Goal: Information Seeking & Learning: Learn about a topic

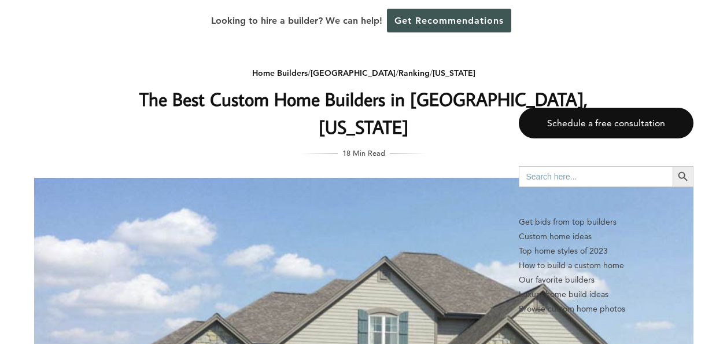
scroll to position [1388, 0]
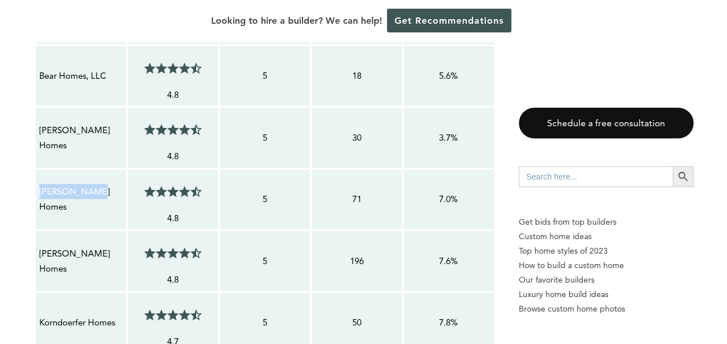
click at [119, 189] on td "Belman Homes" at bounding box center [81, 199] width 92 height 62
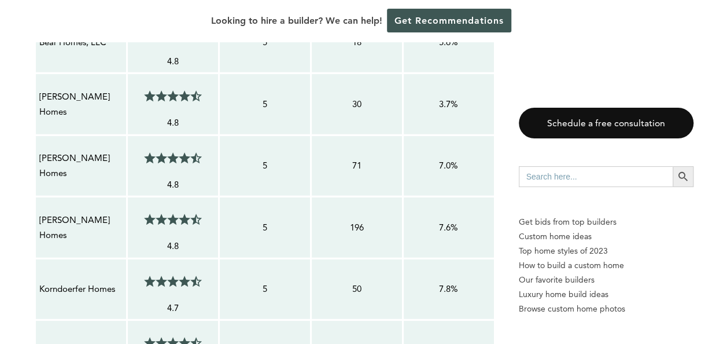
scroll to position [1446, 0]
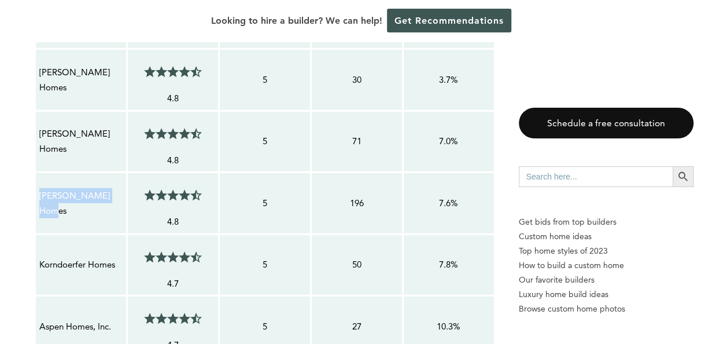
drag, startPoint x: 126, startPoint y: 164, endPoint x: 39, endPoint y: 157, distance: 87.0
click at [39, 172] on td "Tim O’Brien Homes" at bounding box center [81, 203] width 92 height 62
drag, startPoint x: 39, startPoint y: 157, endPoint x: 46, endPoint y: 163, distance: 9.1
copy p "Tim O’Brien Homes"
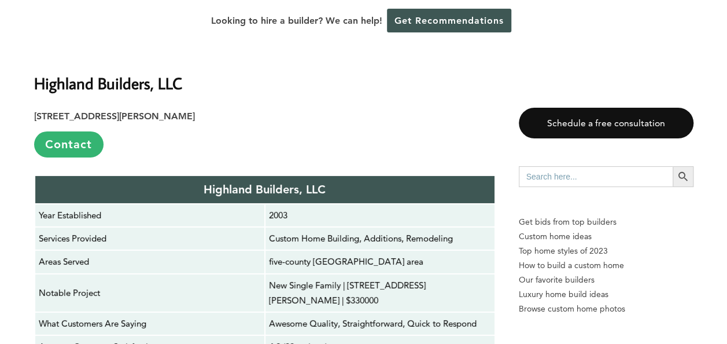
scroll to position [1793, 0]
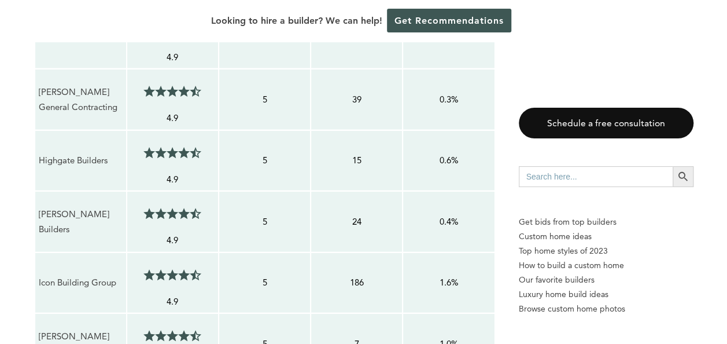
scroll to position [1272, 0]
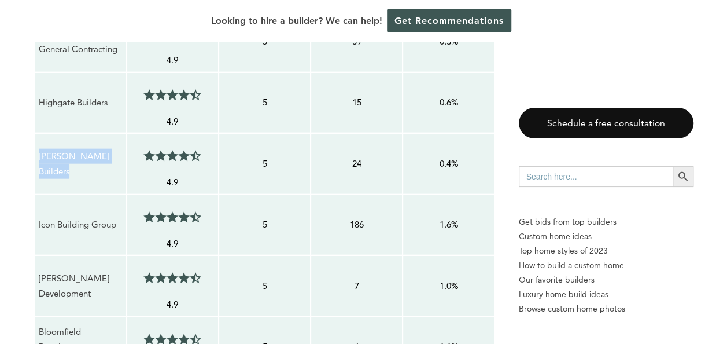
drag, startPoint x: 79, startPoint y: 145, endPoint x: 40, endPoint y: 122, distance: 44.8
click at [40, 149] on p "Scott Simpson Builders" at bounding box center [81, 164] width 84 height 31
copy p "Scott Simpson Builders"
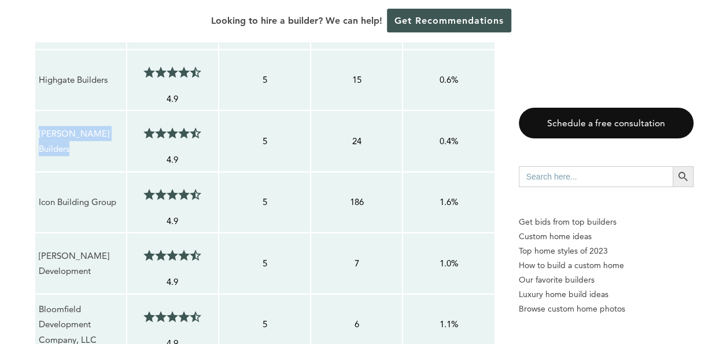
scroll to position [1330, 0]
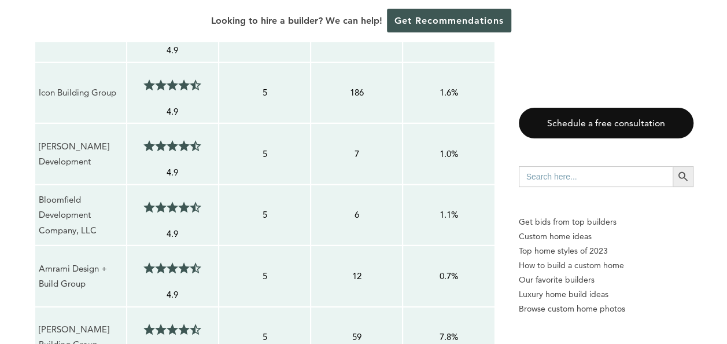
scroll to position [1388, 0]
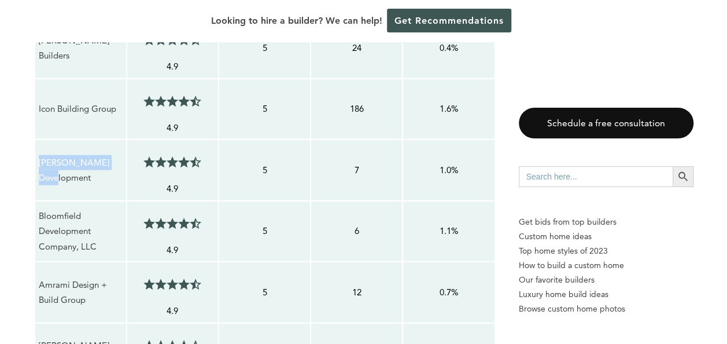
drag, startPoint x: 121, startPoint y: 141, endPoint x: 40, endPoint y: 134, distance: 81.3
click at [40, 155] on p "Sexton Development" at bounding box center [81, 170] width 84 height 31
copy p "Sexton Development"
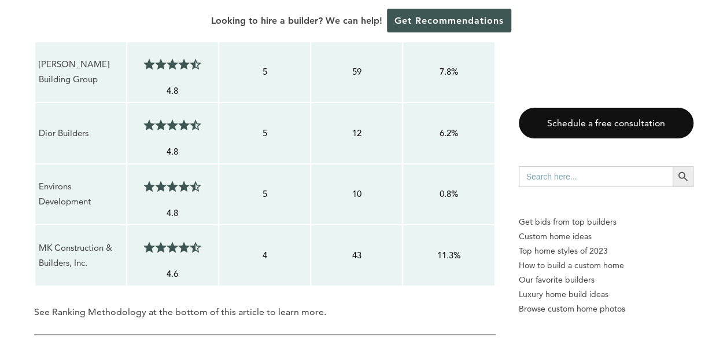
scroll to position [1677, 0]
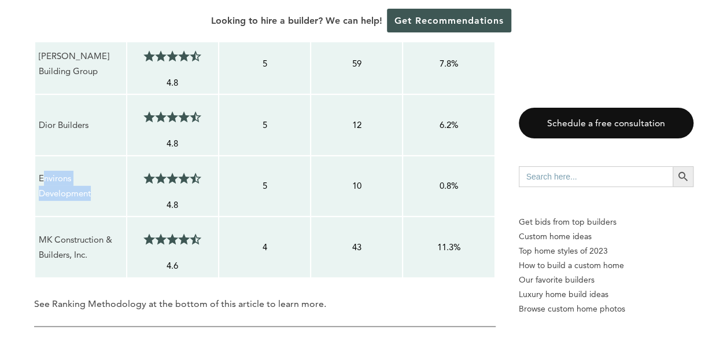
drag, startPoint x: 95, startPoint y: 157, endPoint x: 41, endPoint y: 140, distance: 56.9
click at [41, 171] on p "Environs Development" at bounding box center [81, 186] width 84 height 31
click at [43, 171] on p "Environs Development" at bounding box center [81, 186] width 84 height 31
click at [93, 171] on p "Environs Development" at bounding box center [81, 186] width 84 height 31
drag, startPoint x: 96, startPoint y: 157, endPoint x: 39, endPoint y: 140, distance: 59.1
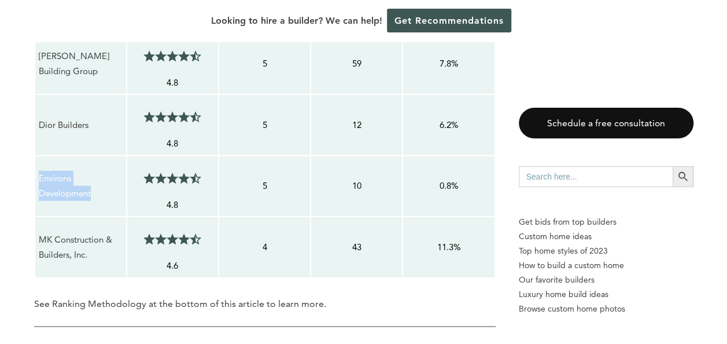
click at [39, 171] on p "Environs Development" at bounding box center [81, 186] width 84 height 31
drag, startPoint x: 39, startPoint y: 140, endPoint x: 47, endPoint y: 143, distance: 8.8
copy p "Environs Development"
click at [297, 296] on p "See Ranking Methodology at the bottom of this article to learn more." at bounding box center [265, 304] width 462 height 16
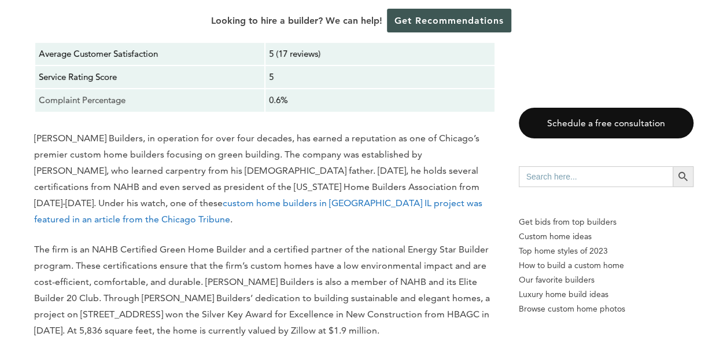
scroll to position [2371, 0]
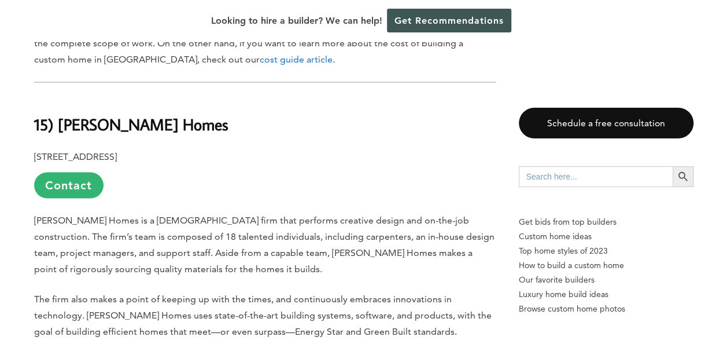
scroll to position [925, 0]
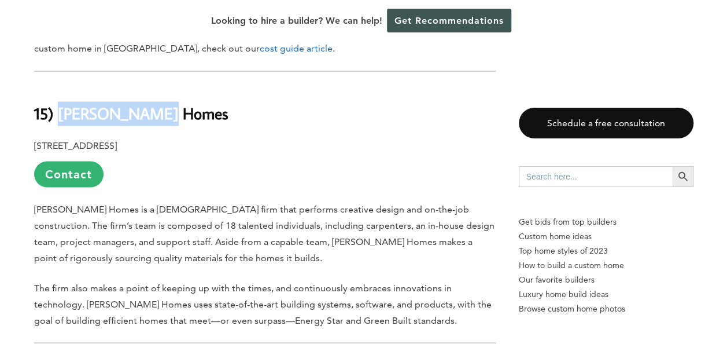
drag, startPoint x: 161, startPoint y: 102, endPoint x: 59, endPoint y: 96, distance: 102.5
click at [59, 96] on h2 "15) Heffron Homes" at bounding box center [265, 105] width 462 height 40
copy b "Heffron Homes"
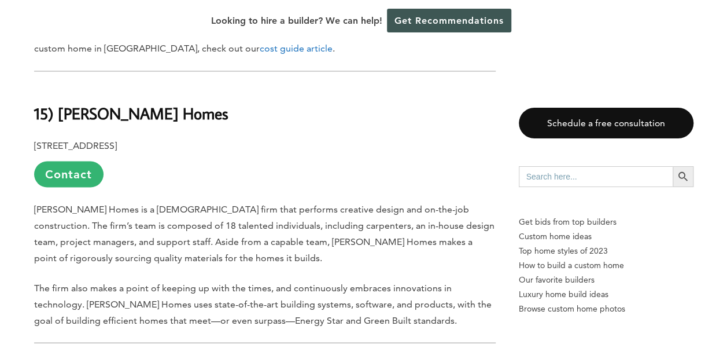
click at [307, 203] on span "Heffron Homes is a 25-year-old firm that performs creative design and on-the-jo…" at bounding box center [264, 233] width 460 height 60
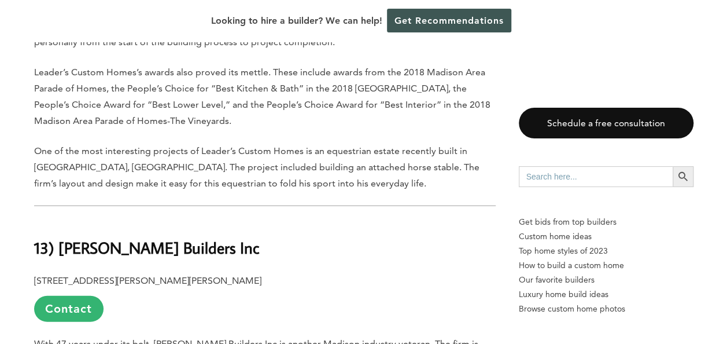
scroll to position [1504, 0]
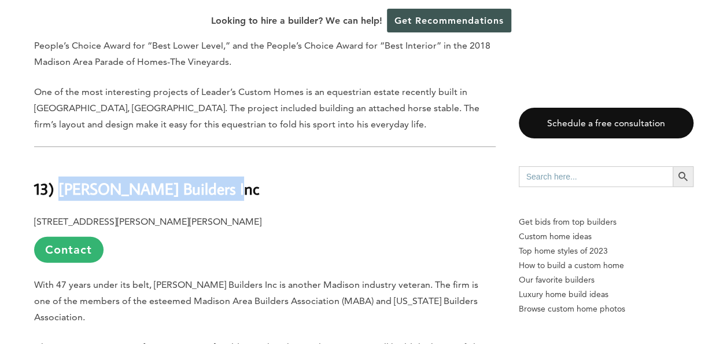
drag, startPoint x: 213, startPoint y: 170, endPoint x: 60, endPoint y: 171, distance: 152.7
click at [60, 171] on h2 "13) Bill Butler Builders Inc" at bounding box center [265, 181] width 462 height 40
copy b "Bill Butler Builders Inc"
click at [276, 161] on h2 "13) Bill Butler Builders Inc" at bounding box center [265, 181] width 462 height 40
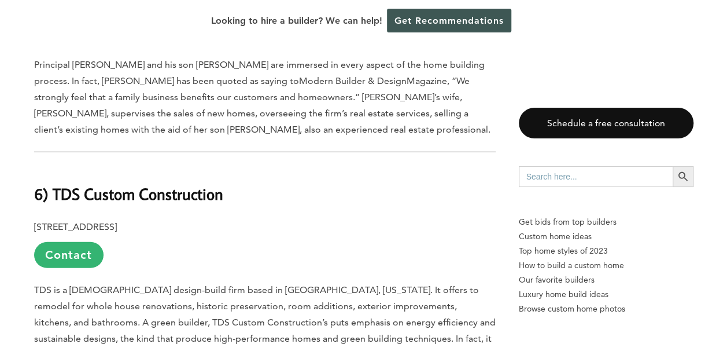
scroll to position [3644, 0]
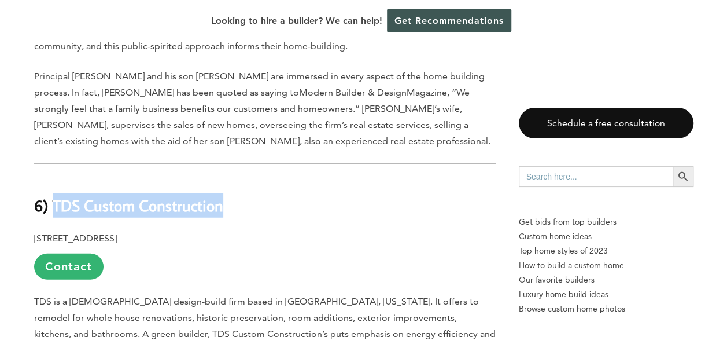
drag, startPoint x: 257, startPoint y: 146, endPoint x: 54, endPoint y: 134, distance: 203.3
click at [54, 178] on h2 "6) TDS Custom Construction" at bounding box center [265, 198] width 462 height 40
copy b "TDS Custom Construction"
click at [286, 178] on h2 "6) TDS Custom Construction" at bounding box center [265, 198] width 462 height 40
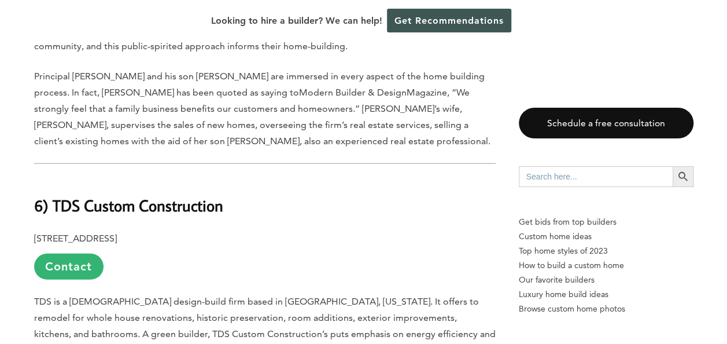
click at [302, 171] on div "Last updated on February 6th, 2025 at 03:22 am Madison is a young city. Its pop…" at bounding box center [265, 32] width 462 height 6135
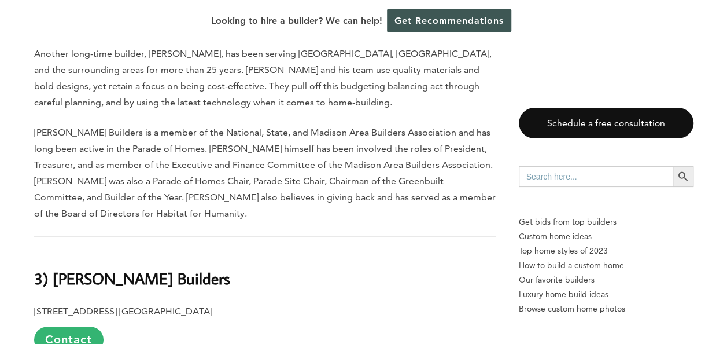
scroll to position [4685, 0]
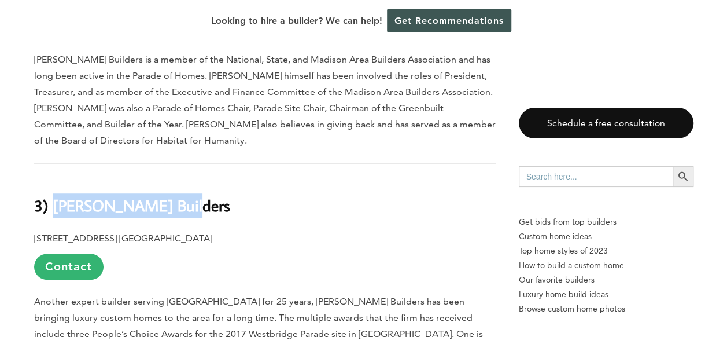
drag, startPoint x: 175, startPoint y: 117, endPoint x: 51, endPoint y: 110, distance: 124.6
click at [51, 177] on h2 "3) Schwingle Builders" at bounding box center [265, 197] width 462 height 40
copy b "Schwingle Builders"
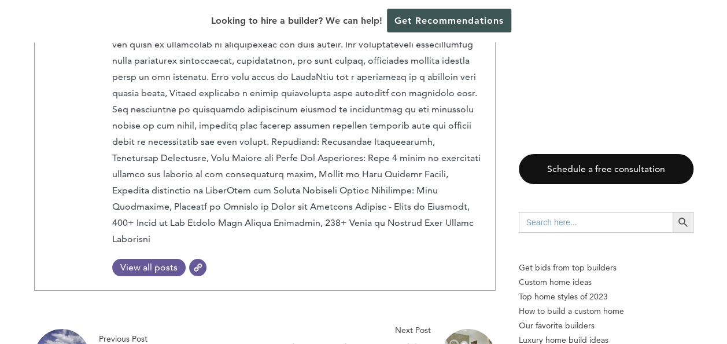
scroll to position [6478, 0]
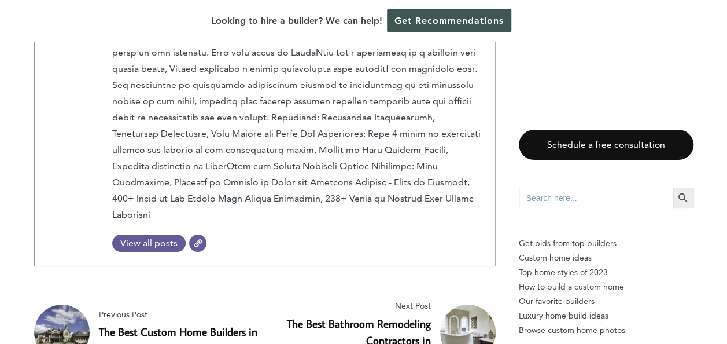
click at [143, 324] on link "The Best Custom Home Builders in Baltimore" at bounding box center [178, 339] width 158 height 31
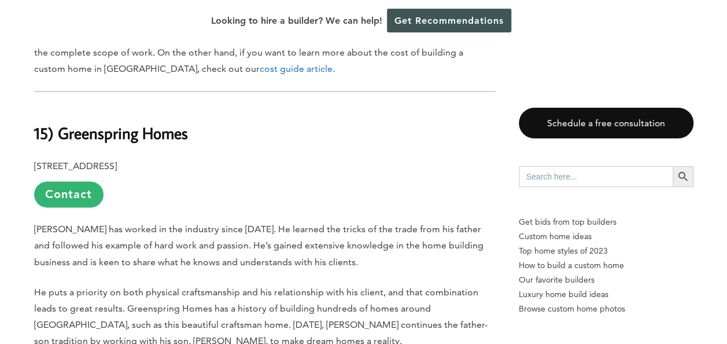
scroll to position [810, 0]
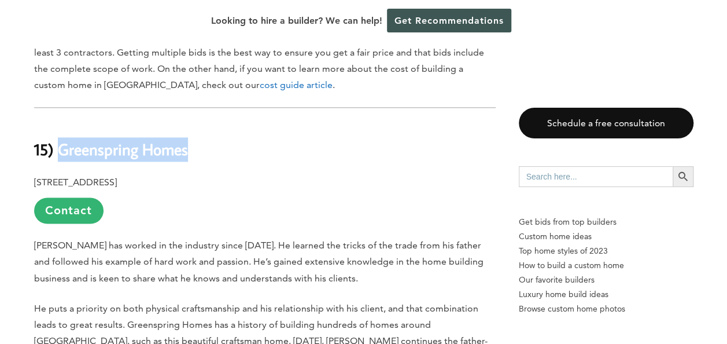
drag, startPoint x: 184, startPoint y: 138, endPoint x: 60, endPoint y: 132, distance: 124.5
click at [60, 132] on h2 "15) Greenspring Homes" at bounding box center [265, 141] width 462 height 40
drag, startPoint x: 60, startPoint y: 132, endPoint x: 76, endPoint y: 130, distance: 16.4
copy b "Greenspring Homes"
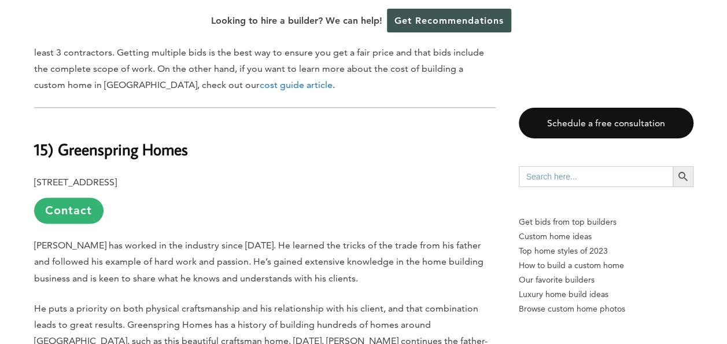
click at [349, 174] on p "[STREET_ADDRESS] Contact" at bounding box center [265, 198] width 462 height 49
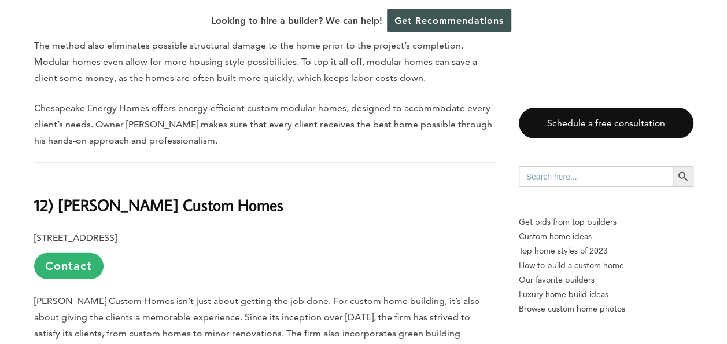
scroll to position [1562, 0]
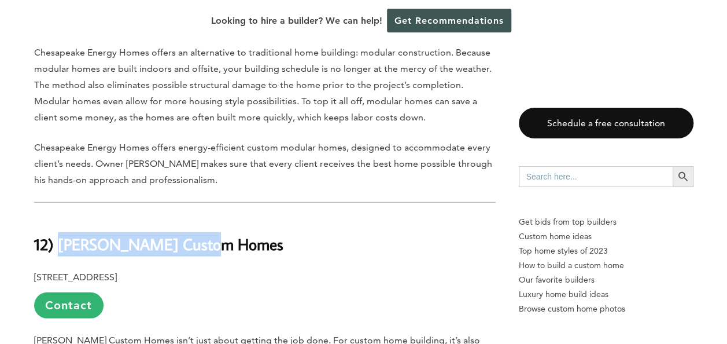
drag, startPoint x: 215, startPoint y: 234, endPoint x: 61, endPoint y: 224, distance: 154.7
click at [61, 224] on h2 "12) [PERSON_NAME] Custom Homes" at bounding box center [265, 236] width 462 height 40
copy b "[PERSON_NAME] Custom Homes"
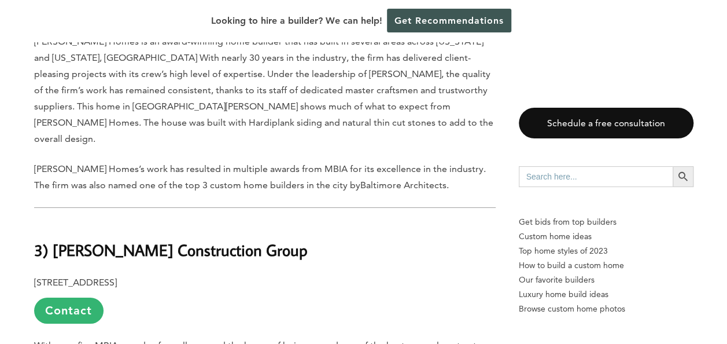
scroll to position [4280, 0]
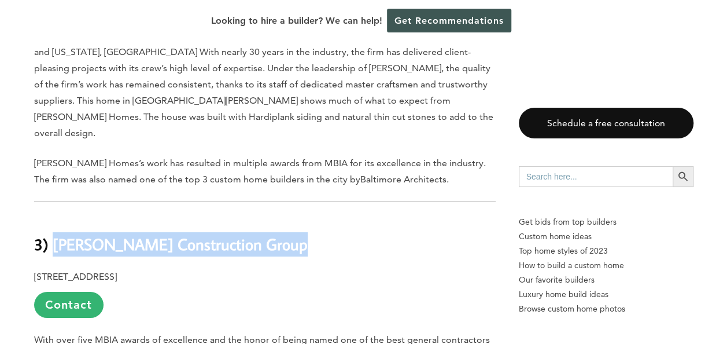
drag, startPoint x: 304, startPoint y: 170, endPoint x: 56, endPoint y: 162, distance: 248.2
click at [56, 216] on h2 "3) Delbert Adams Construction Group" at bounding box center [265, 236] width 462 height 40
copy b "Delbert Adams Construction Group"
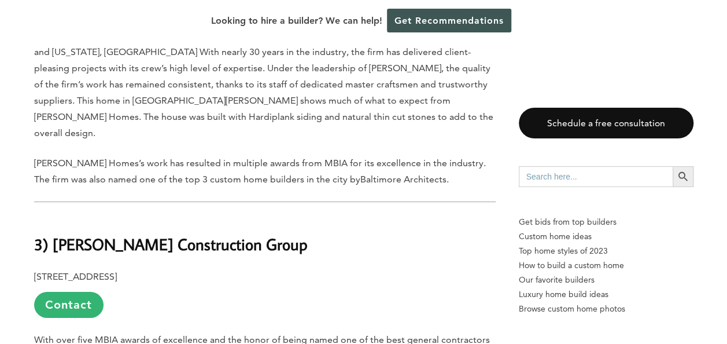
click at [337, 268] on p "1417 Clarkview Rd., Baltimore, MD 21209 Contact" at bounding box center [265, 292] width 462 height 49
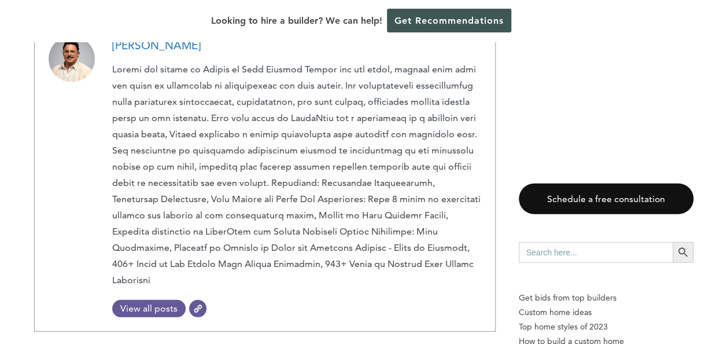
scroll to position [5957, 0]
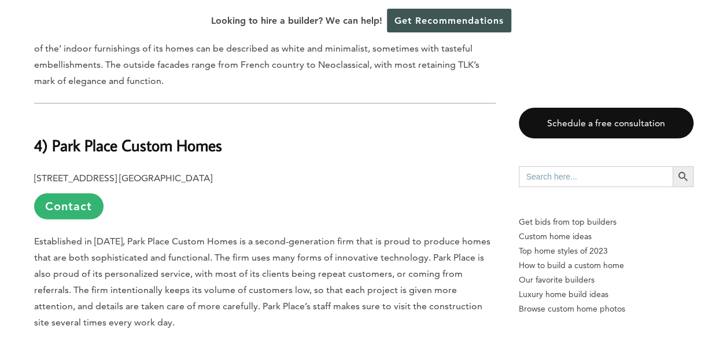
scroll to position [1562, 0]
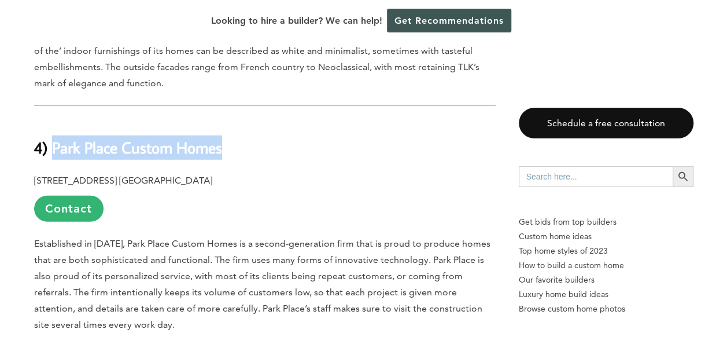
drag, startPoint x: 228, startPoint y: 129, endPoint x: 53, endPoint y: 134, distance: 174.7
click at [53, 134] on h2 "4) Park Place Custom Homes" at bounding box center [265, 140] width 462 height 40
drag, startPoint x: 53, startPoint y: 134, endPoint x: 60, endPoint y: 136, distance: 6.8
copy b "Park Place Custom Homes"
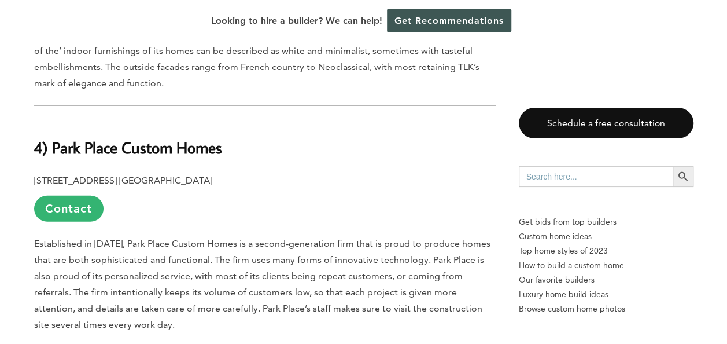
click at [355, 172] on p "675 Town Square Blvd. Suite #200, Garland, TX 75040 Contact" at bounding box center [265, 196] width 462 height 49
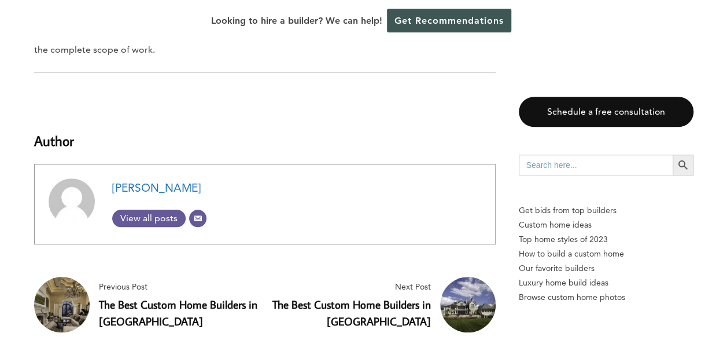
scroll to position [4800, 0]
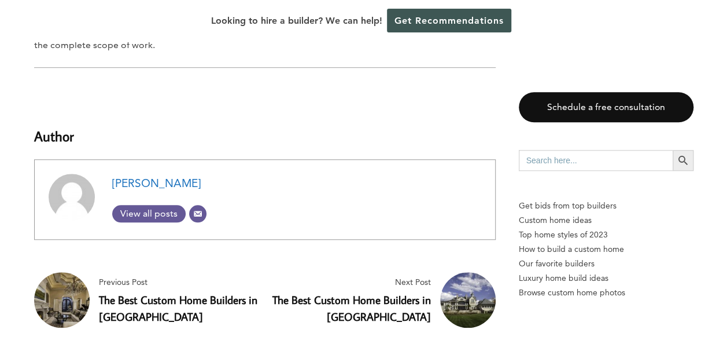
click at [154, 292] on link "The Best Custom Home Builders in [GEOGRAPHIC_DATA]" at bounding box center [178, 307] width 158 height 31
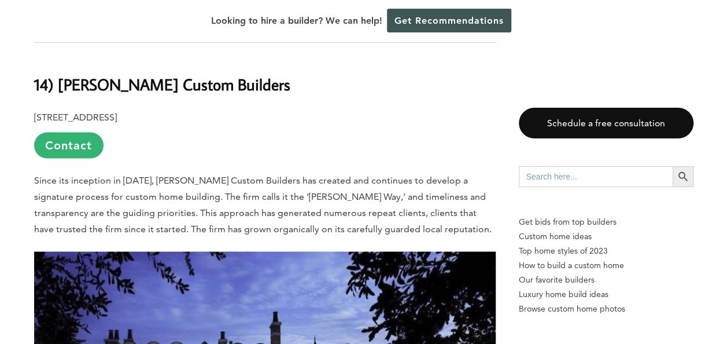
scroll to position [1041, 0]
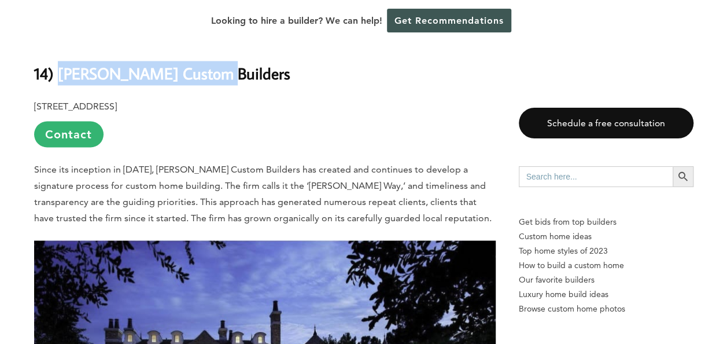
drag, startPoint x: 235, startPoint y: 81, endPoint x: 60, endPoint y: 70, distance: 175.0
click at [60, 70] on h2 "14) [PERSON_NAME] Custom Builders" at bounding box center [265, 65] width 462 height 40
copy b "[PERSON_NAME] Custom Builders"
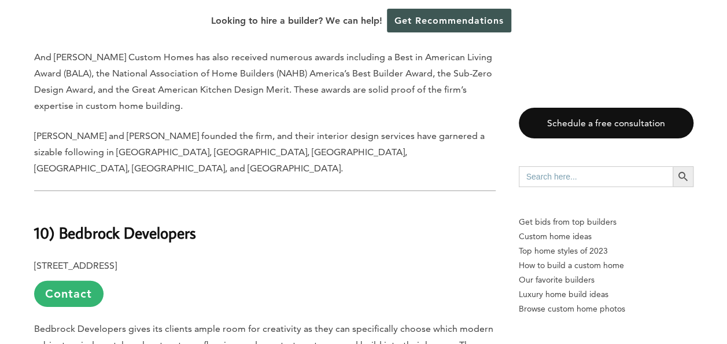
scroll to position [3817, 0]
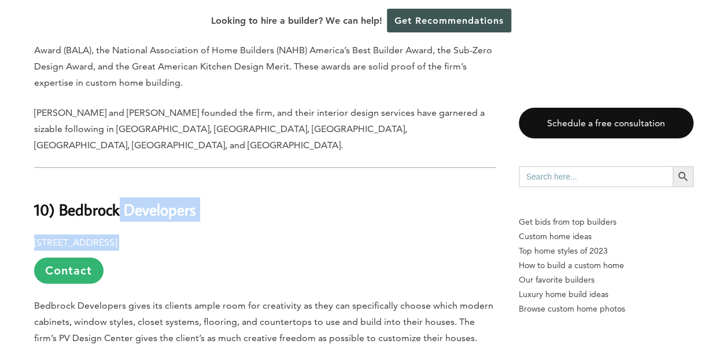
drag, startPoint x: 235, startPoint y: 175, endPoint x: 117, endPoint y: 167, distance: 118.3
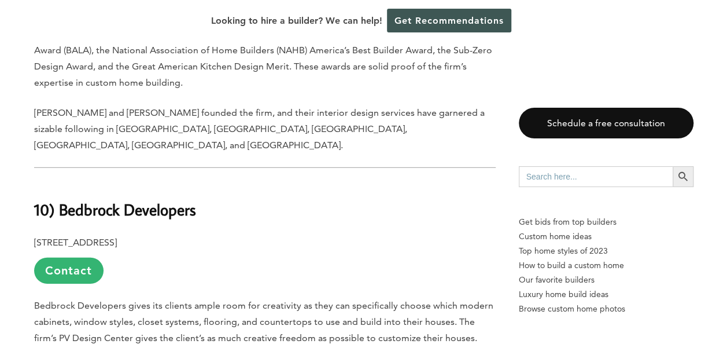
drag, startPoint x: 117, startPoint y: 167, endPoint x: 98, endPoint y: 141, distance: 32.2
click at [86, 182] on h2 "10) Bedbrock Developers" at bounding box center [265, 202] width 462 height 40
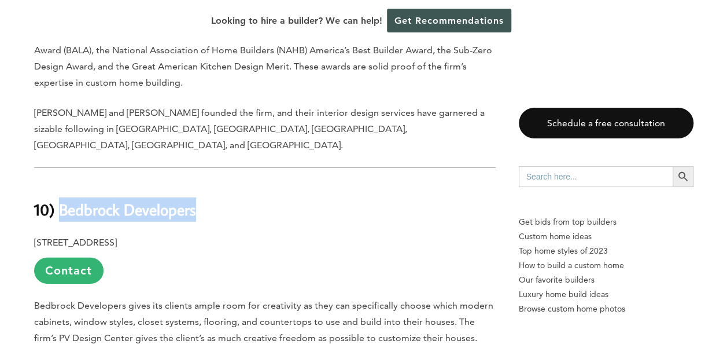
drag, startPoint x: 194, startPoint y: 161, endPoint x: 62, endPoint y: 158, distance: 132.5
click at [62, 199] on b "10) Bedbrock Developers" at bounding box center [115, 209] width 162 height 20
copy b "Bedbrock Developers"
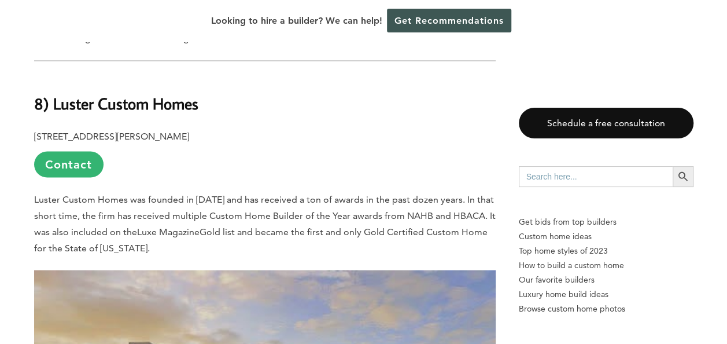
scroll to position [5205, 0]
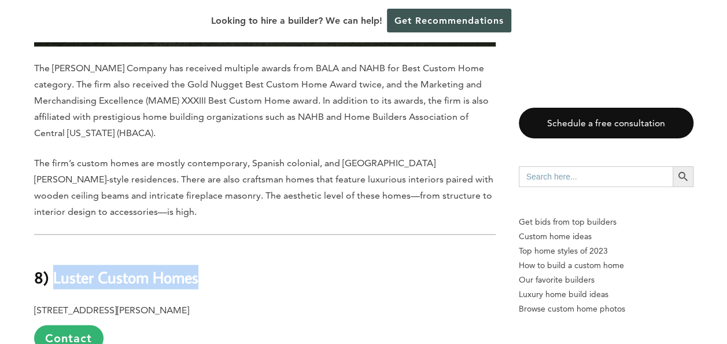
drag, startPoint x: 186, startPoint y: 198, endPoint x: 52, endPoint y: 199, distance: 133.6
click at [52, 248] on h2 "8) Luster Custom Homes" at bounding box center [265, 268] width 462 height 40
copy b "Luster Custom Homes"
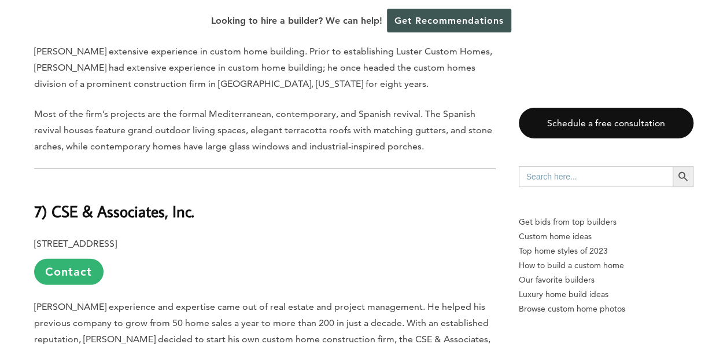
scroll to position [5957, 0]
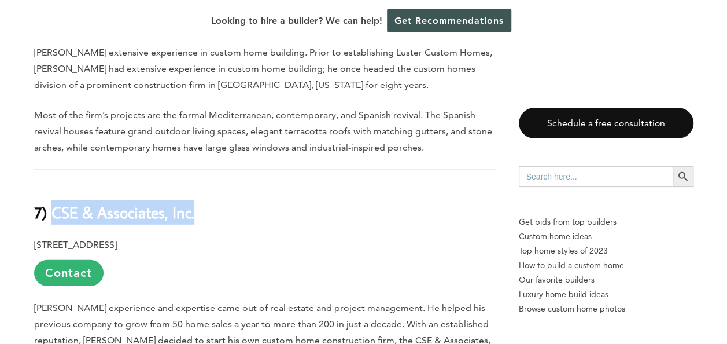
drag, startPoint x: 201, startPoint y: 131, endPoint x: 50, endPoint y: 128, distance: 151.6
click at [50, 184] on h2 "7) CSE & Associates, Inc." at bounding box center [265, 204] width 462 height 40
copy b "CSE & Associates, Inc."
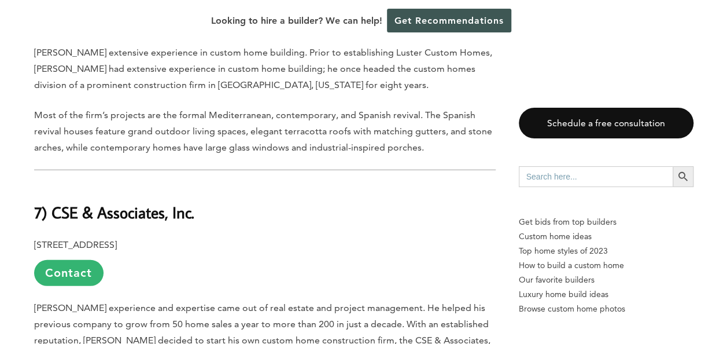
click at [375, 237] on p "20645 N Pima Rd., #195 Scottsdale, AZ 85255 Contact" at bounding box center [265, 261] width 462 height 49
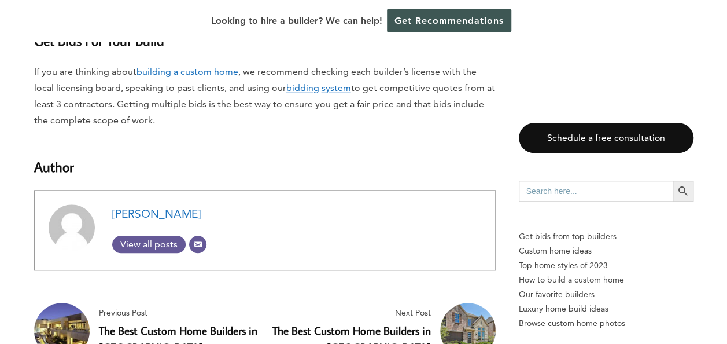
scroll to position [11394, 0]
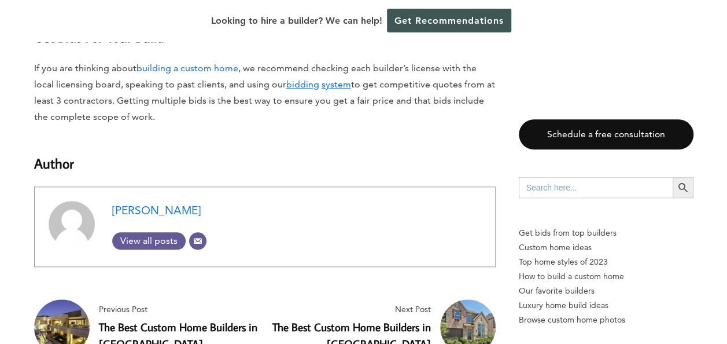
click at [182, 319] on link "The Best Custom Home Builders in North Las Vegas" at bounding box center [178, 334] width 158 height 31
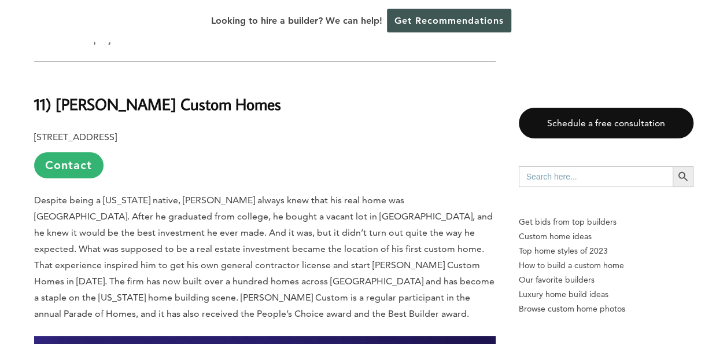
scroll to position [2198, 0]
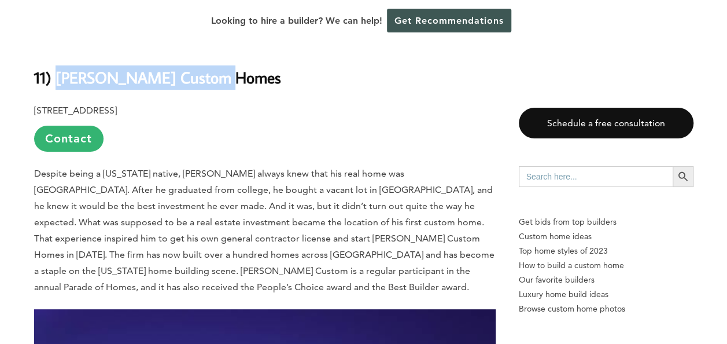
drag, startPoint x: 222, startPoint y: 62, endPoint x: 59, endPoint y: 56, distance: 163.2
click at [59, 56] on h2 "11) [PERSON_NAME] Custom Homes" at bounding box center [265, 69] width 462 height 40
copy b "Domanico Custom Homes"
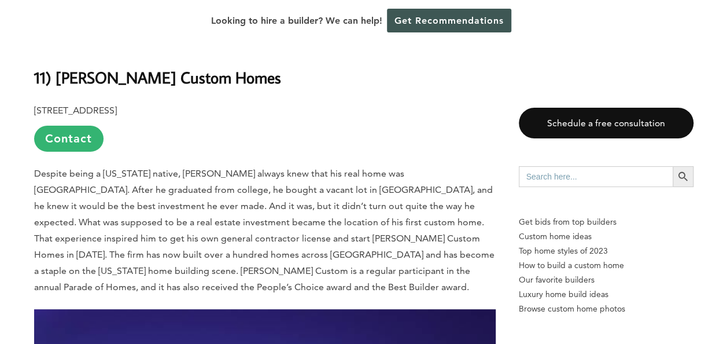
click at [276, 246] on p "Despite being a New York native, Ernie Domanico always knew that his real home …" at bounding box center [265, 230] width 462 height 130
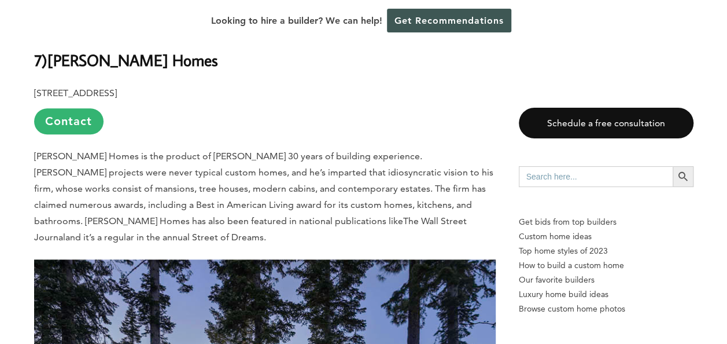
scroll to position [4800, 0]
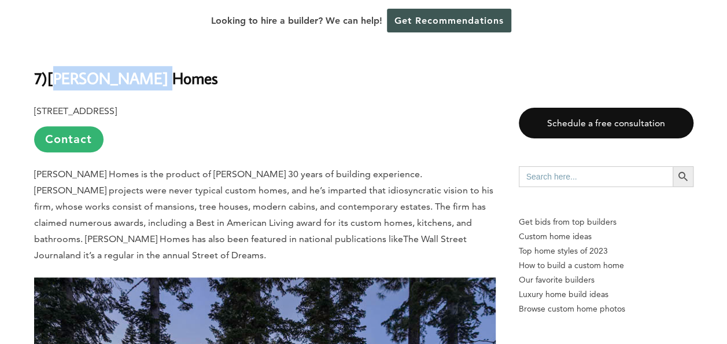
drag, startPoint x: 153, startPoint y: 60, endPoint x: 52, endPoint y: 57, distance: 101.3
click at [52, 57] on h2 "7 ) Raftery Homes" at bounding box center [265, 70] width 462 height 40
copy b "Raftery Homes"
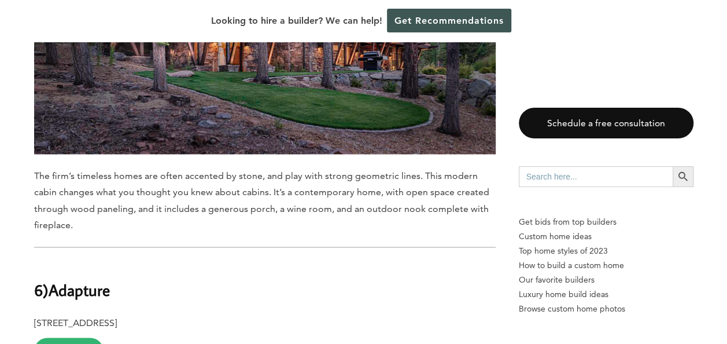
scroll to position [5379, 0]
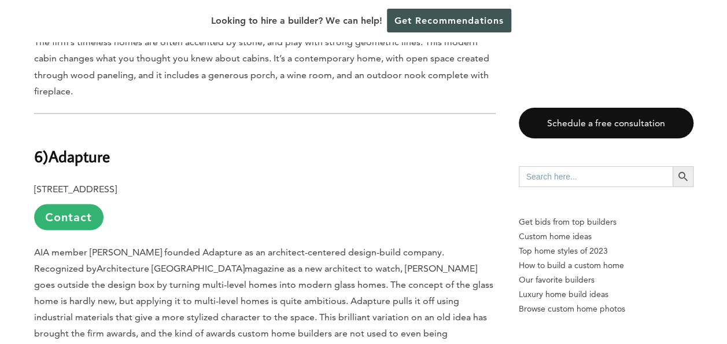
drag, startPoint x: 126, startPoint y: 113, endPoint x: 53, endPoint y: 120, distance: 73.3
click at [53, 127] on h2 "6 ) Adapture" at bounding box center [265, 147] width 462 height 40
copy b "Adapture"
click at [229, 180] on p "817 S Main St., Las Vegas, NV 89101 Contact" at bounding box center [265, 204] width 462 height 49
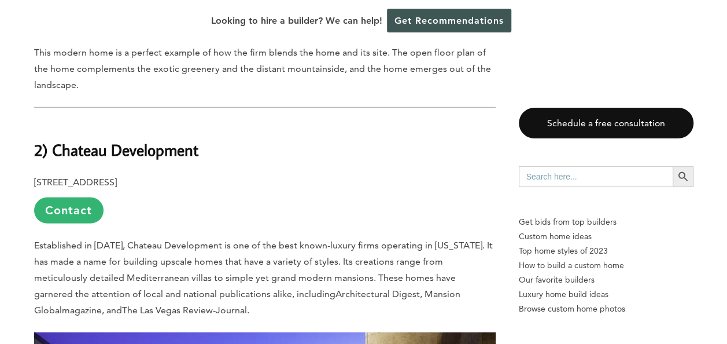
scroll to position [8155, 0]
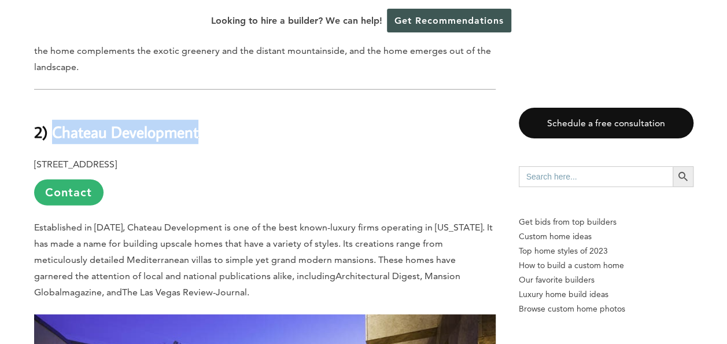
drag, startPoint x: 224, startPoint y: 69, endPoint x: 53, endPoint y: 64, distance: 171.9
click at [53, 104] on h2 "2) Chateau Development" at bounding box center [265, 124] width 462 height 40
drag, startPoint x: 53, startPoint y: 64, endPoint x: 60, endPoint y: 66, distance: 7.9
copy b "Chateau Development"
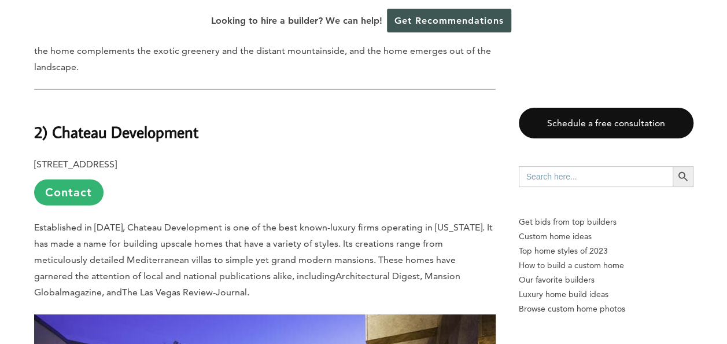
click at [315, 219] on p "Established in 1989, Chateau Development is one of the best known-luxury firms …" at bounding box center [265, 259] width 462 height 81
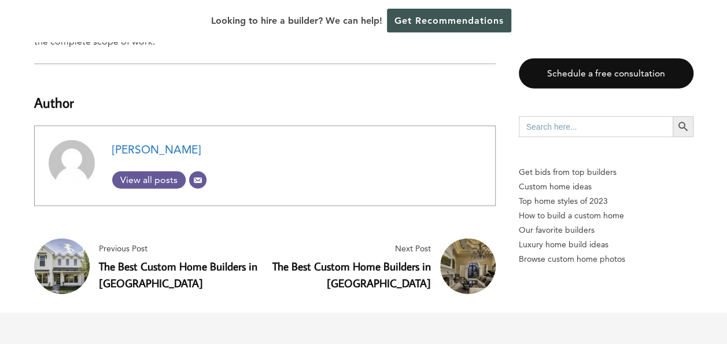
scroll to position [10064, 0]
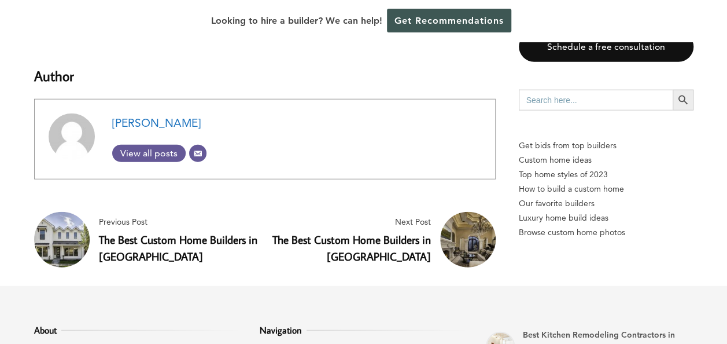
click at [198, 232] on link "The Best Custom Home Builders in [GEOGRAPHIC_DATA]" at bounding box center [178, 247] width 158 height 31
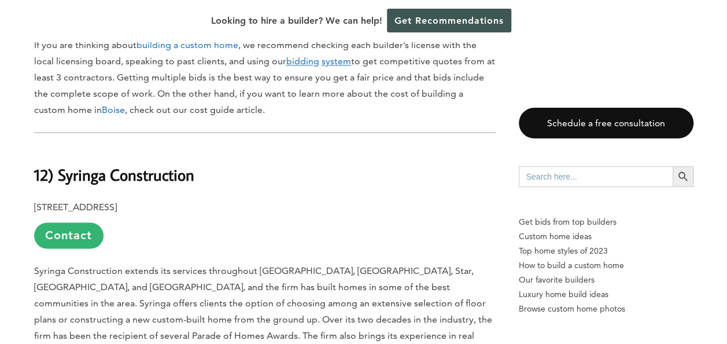
scroll to position [868, 0]
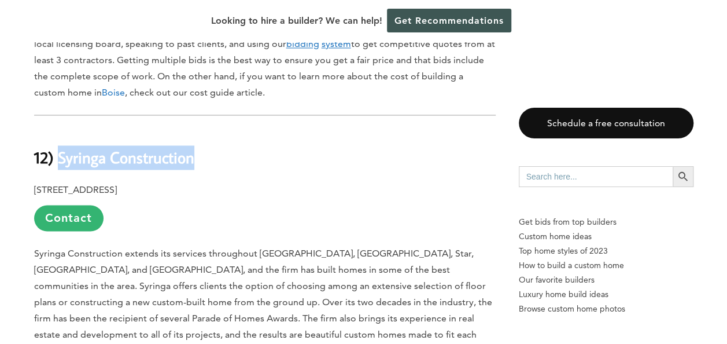
drag, startPoint x: 215, startPoint y: 155, endPoint x: 60, endPoint y: 164, distance: 155.2
click at [60, 164] on h2 "12) Syringa Construction" at bounding box center [265, 149] width 462 height 40
copy b "Syringa Construction"
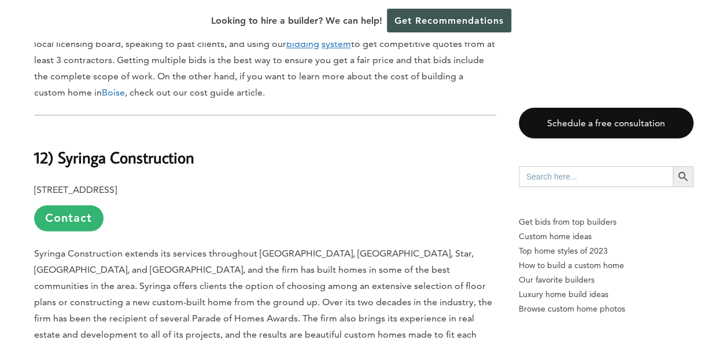
click at [308, 186] on p "1782 E State St., Eagle, ID 83616 Contact" at bounding box center [265, 206] width 462 height 49
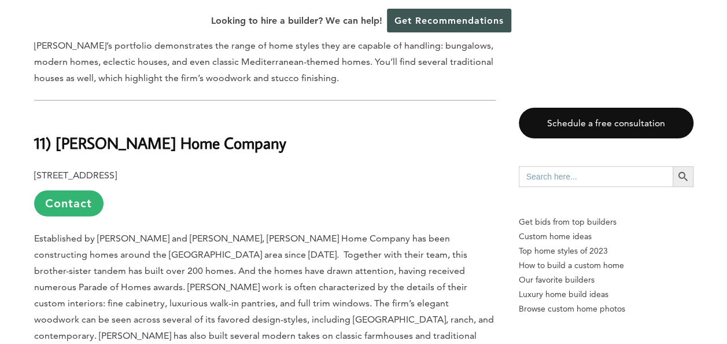
scroll to position [1562, 0]
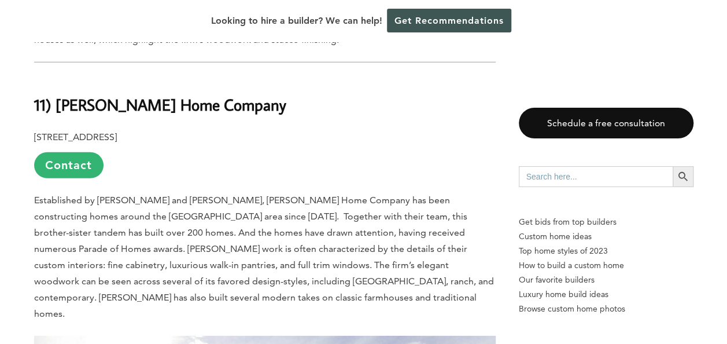
click at [234, 88] on h2 "11) Seidl Home Company" at bounding box center [265, 96] width 462 height 40
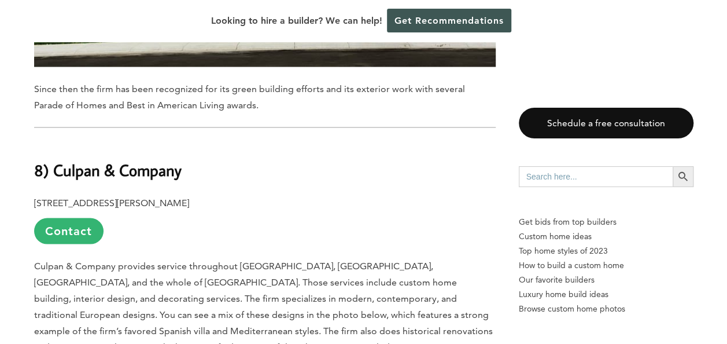
scroll to position [3297, 0]
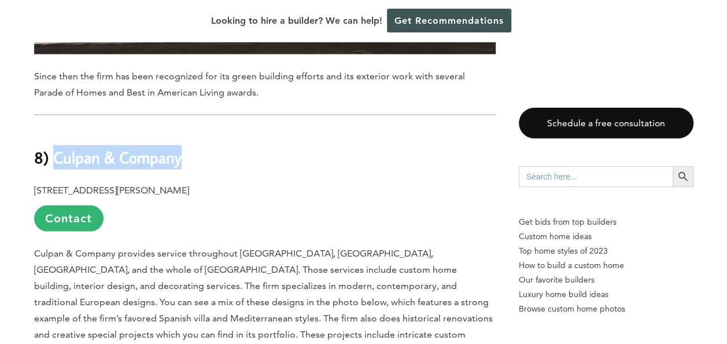
drag, startPoint x: 187, startPoint y: 116, endPoint x: 56, endPoint y: 116, distance: 131.9
click at [56, 129] on h2 "8) Culpan & Company" at bounding box center [265, 149] width 462 height 40
copy b "Culpan & Company"
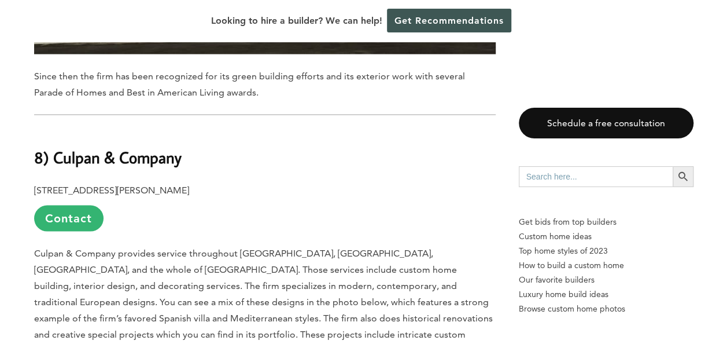
click at [277, 182] on p "2200 N Ballantyne Ln., Eagle, ID 83616 Contact" at bounding box center [265, 206] width 462 height 49
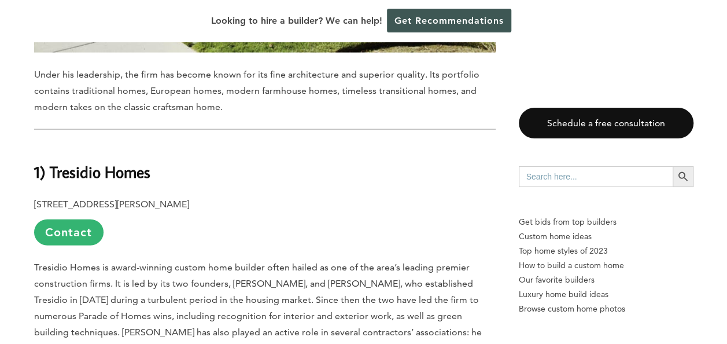
scroll to position [7808, 0]
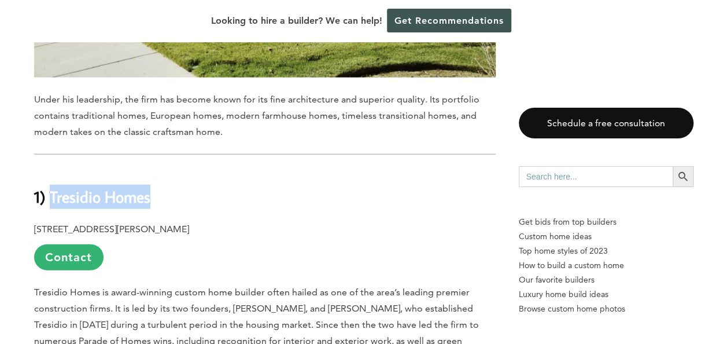
drag, startPoint x: 165, startPoint y: 124, endPoint x: 50, endPoint y: 113, distance: 116.1
click at [50, 168] on h2 "1) Tresidio Homes" at bounding box center [265, 188] width 462 height 40
copy b "Tresidio Homes"
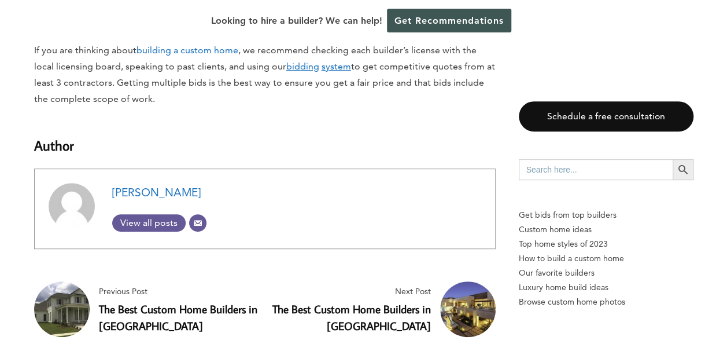
scroll to position [8965, 0]
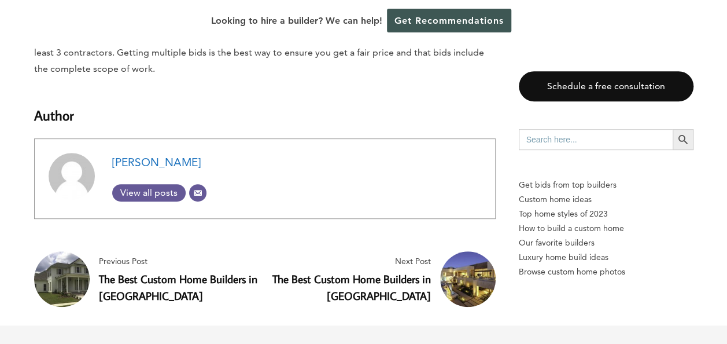
click at [155, 271] on link "The Best Custom Home Builders in [GEOGRAPHIC_DATA]" at bounding box center [178, 286] width 158 height 31
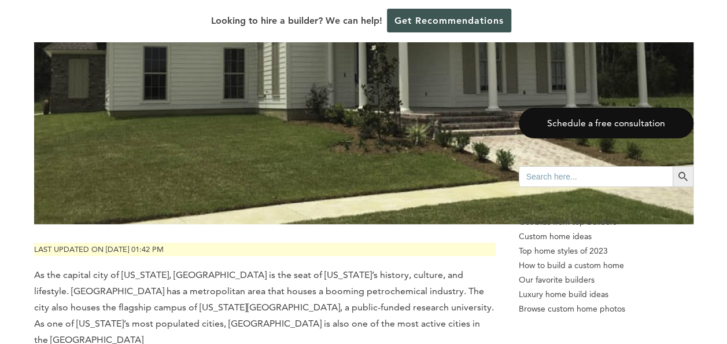
scroll to position [804, 0]
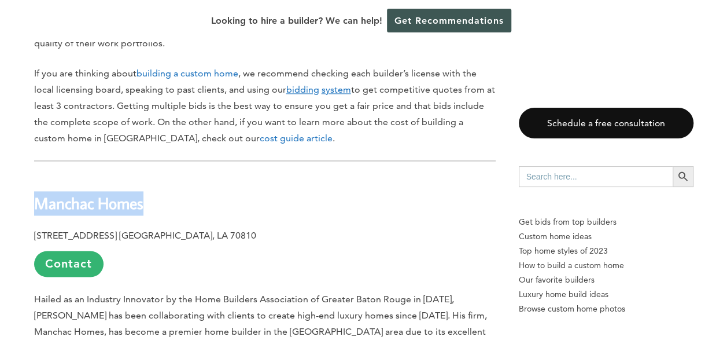
drag, startPoint x: 163, startPoint y: 186, endPoint x: 39, endPoint y: 185, distance: 123.8
click at [39, 185] on h2 "Manchac Homes" at bounding box center [265, 195] width 462 height 40
copy strong "Manchac Homes"
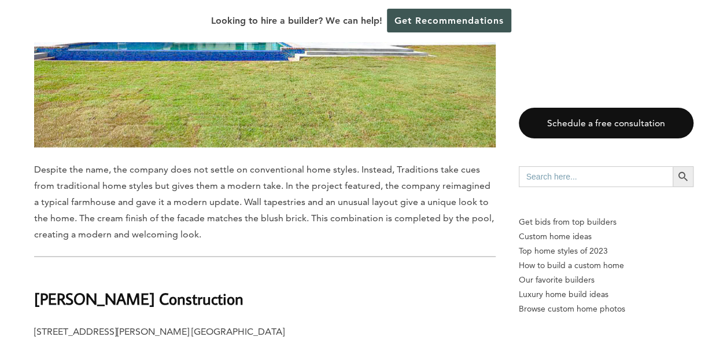
scroll to position [3233, 0]
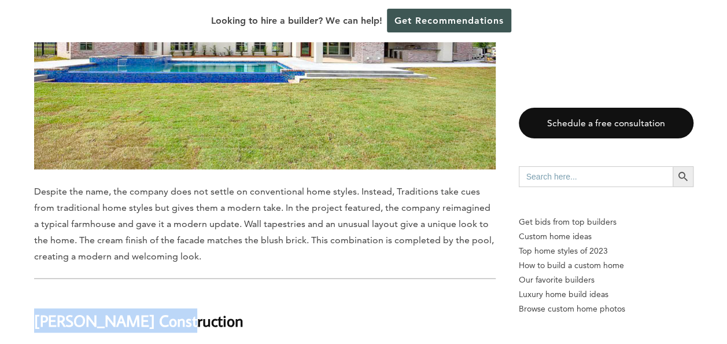
drag, startPoint x: 178, startPoint y: 220, endPoint x: 35, endPoint y: 222, distance: 143.5
click at [35, 292] on h2 "[PERSON_NAME] Construction" at bounding box center [265, 312] width 462 height 40
copy b "[PERSON_NAME] Construction"
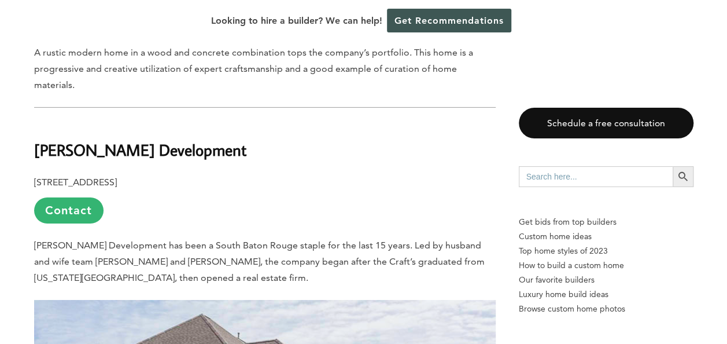
scroll to position [4101, 0]
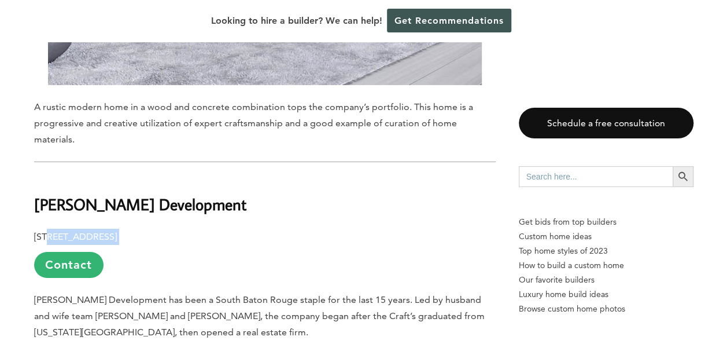
drag, startPoint x: 247, startPoint y: 89, endPoint x: 50, endPoint y: 87, distance: 196.7
drag, startPoint x: 50, startPoint y: 87, endPoint x: 275, endPoint y: 153, distance: 234.4
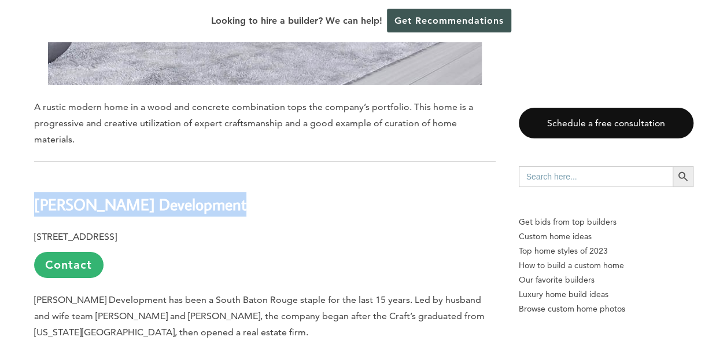
drag, startPoint x: 228, startPoint y: 72, endPoint x: 35, endPoint y: 72, distance: 193.8
click at [35, 176] on h2 "[PERSON_NAME] Development" at bounding box center [265, 196] width 462 height 40
copy b "[PERSON_NAME] Development"
